Goal: Transaction & Acquisition: Purchase product/service

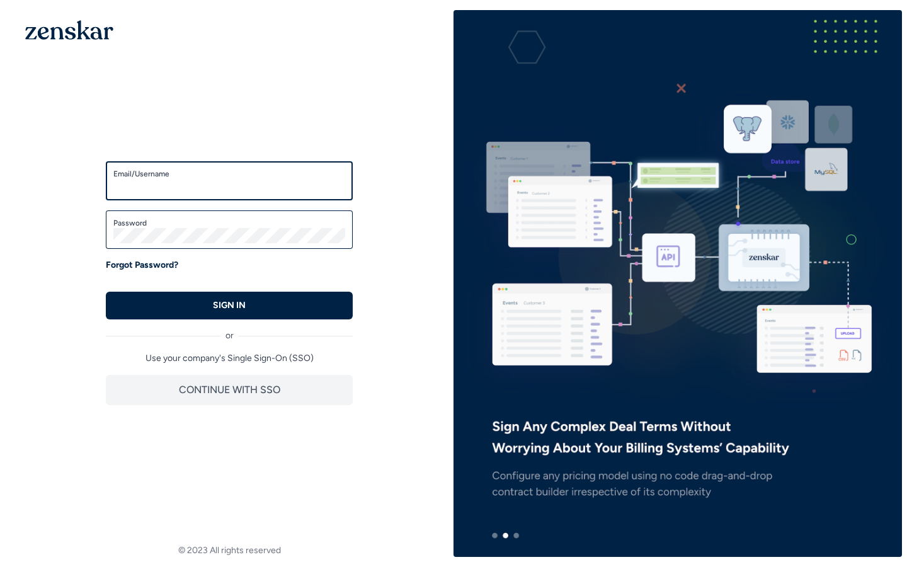
click at [216, 190] on input "Email/Username" at bounding box center [229, 186] width 232 height 15
type input "**********"
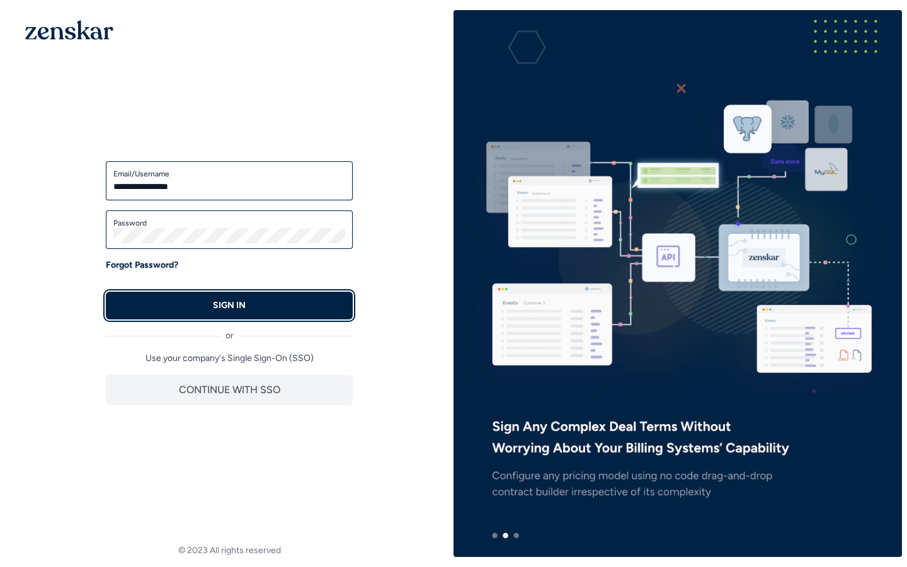
click at [234, 307] on p "SIGN IN" at bounding box center [229, 305] width 33 height 13
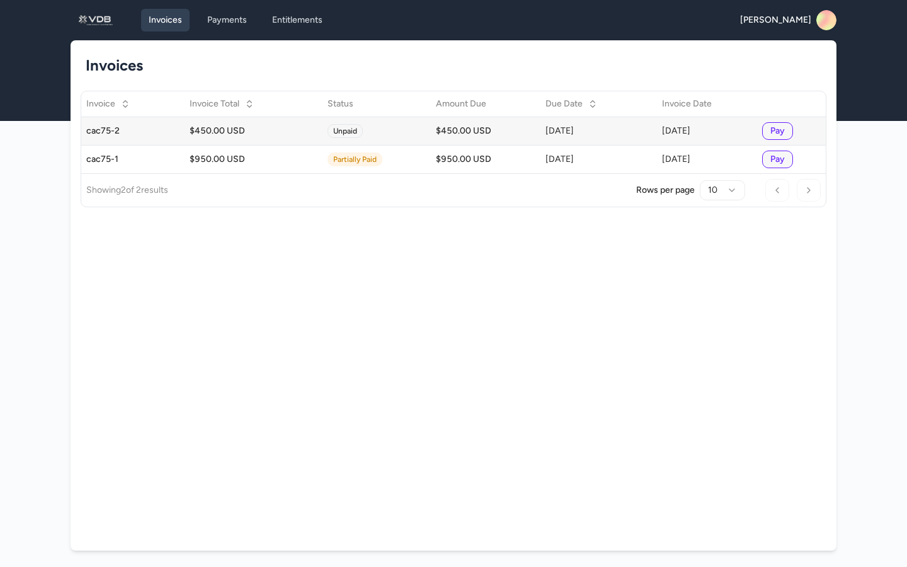
click at [785, 132] on button "Pay" at bounding box center [777, 131] width 31 height 18
click at [784, 132] on button "Pay" at bounding box center [777, 131] width 31 height 18
click at [783, 130] on button "Pay" at bounding box center [777, 131] width 31 height 18
click at [771, 23] on span "Mudit Agarwal" at bounding box center [775, 20] width 71 height 13
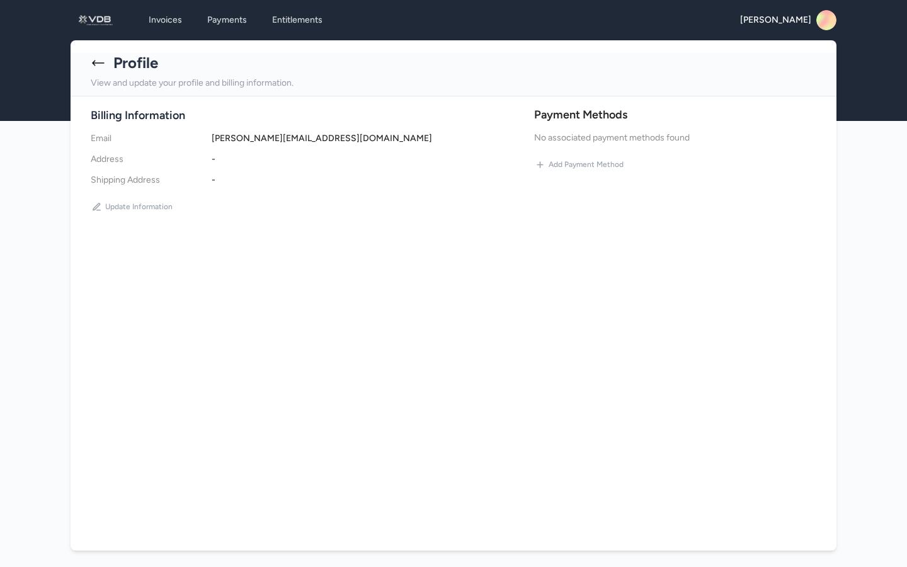
click at [91, 67] on icon at bounding box center [98, 62] width 15 height 15
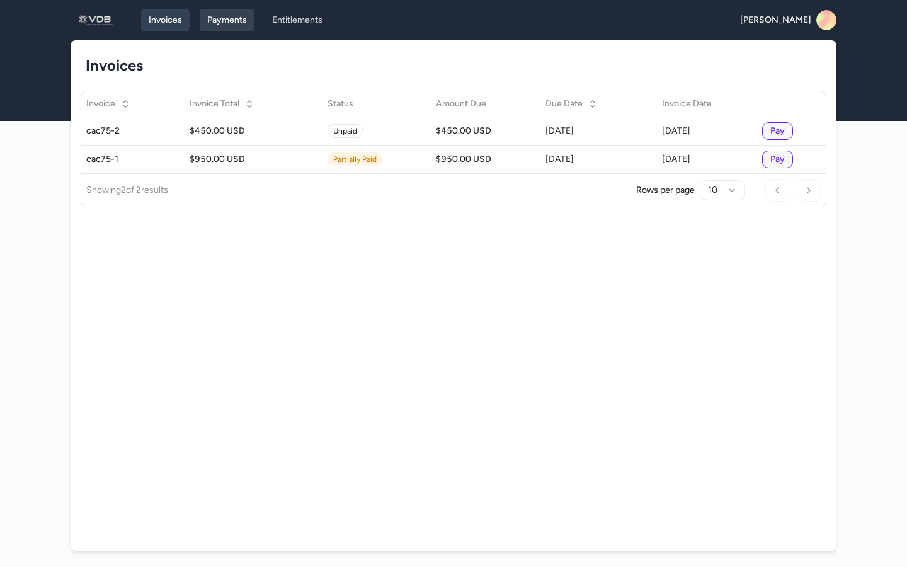
click at [229, 24] on link "Payments" at bounding box center [227, 20] width 55 height 23
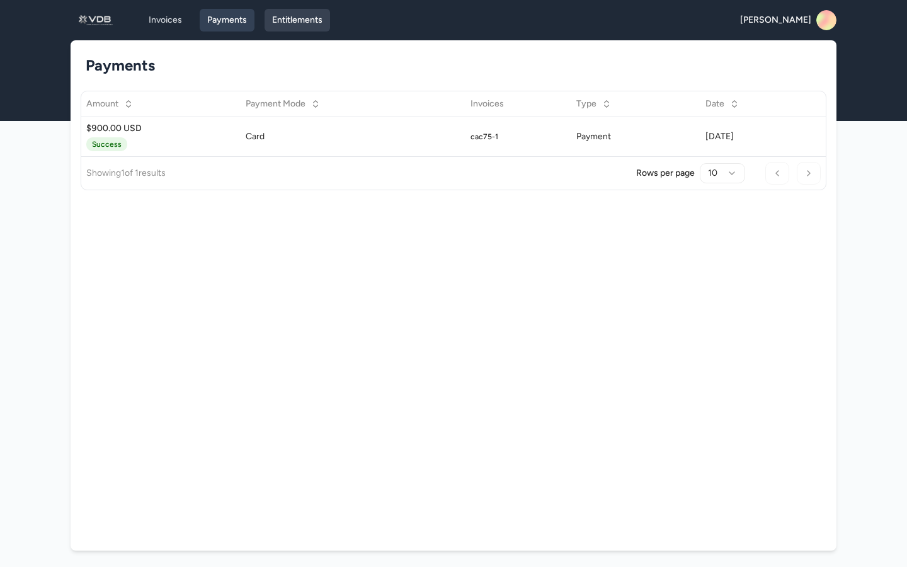
click at [304, 18] on link "Entitlements" at bounding box center [296, 20] width 65 height 23
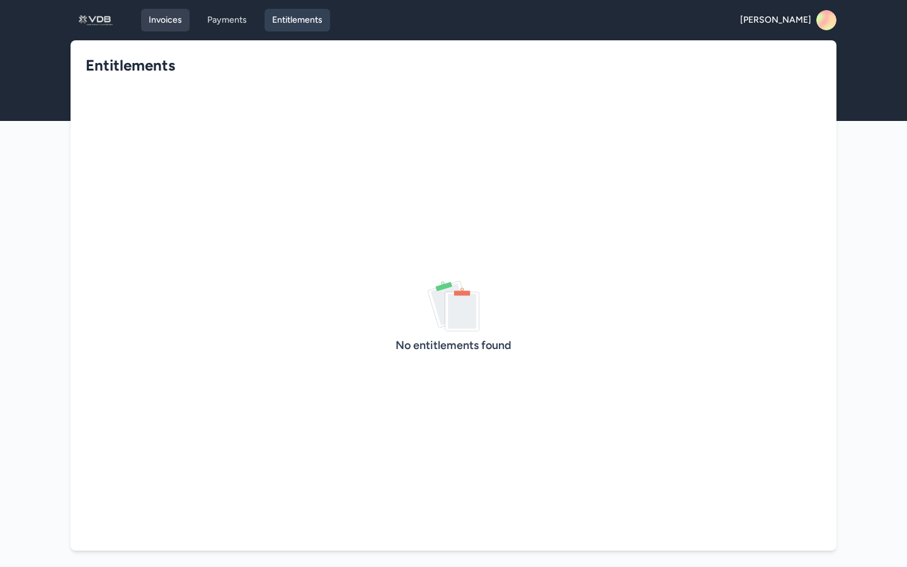
click at [176, 25] on link "Invoices" at bounding box center [165, 20] width 48 height 23
